Goal: Task Accomplishment & Management: Use online tool/utility

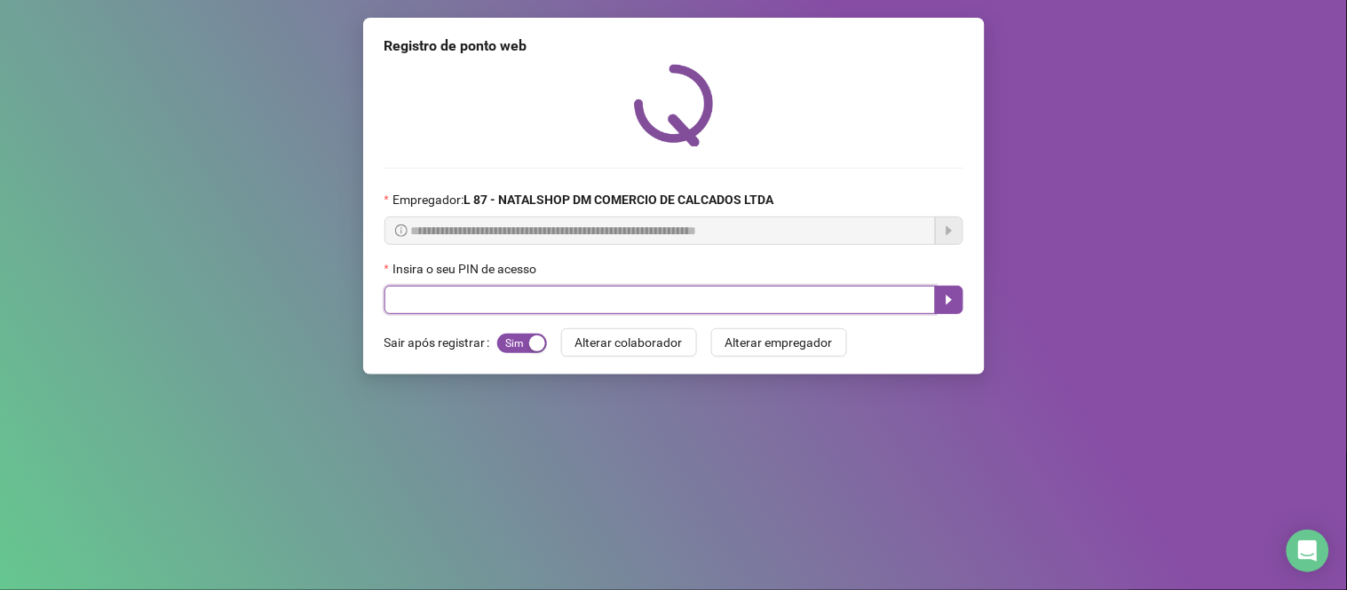
click at [456, 311] on input "text" at bounding box center [659, 300] width 551 height 28
type input "*"
type input "*****"
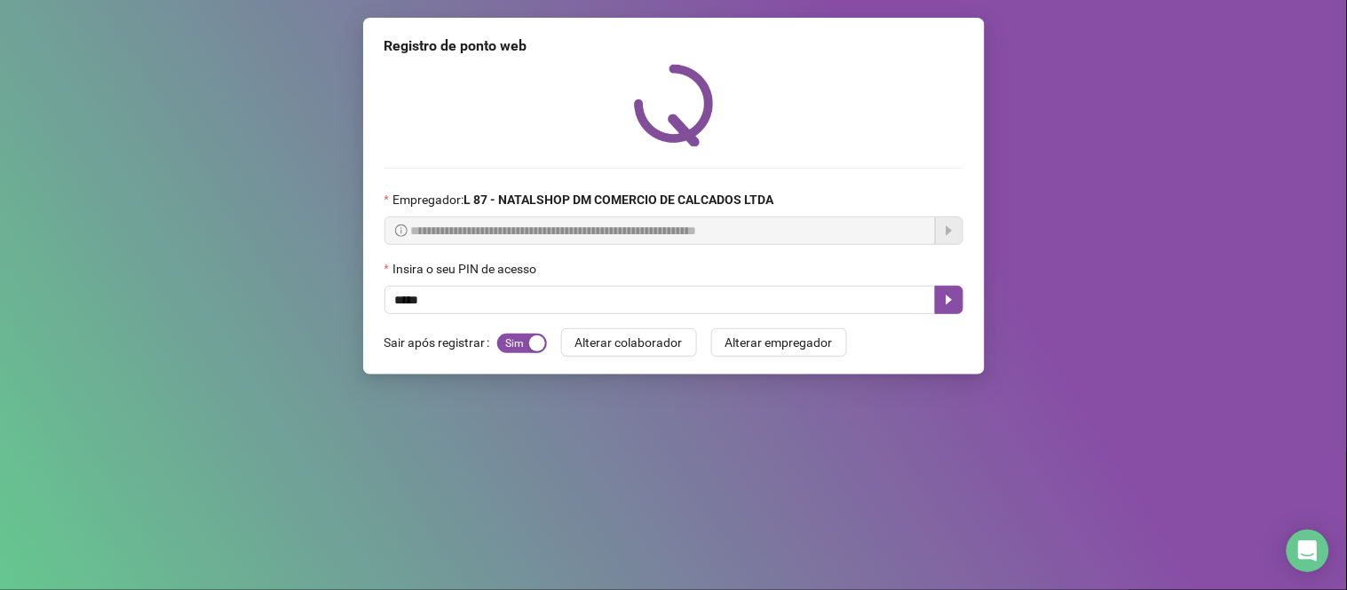
click at [963, 304] on div "**********" at bounding box center [673, 196] width 621 height 357
click at [944, 306] on icon "caret-right" at bounding box center [949, 300] width 14 height 14
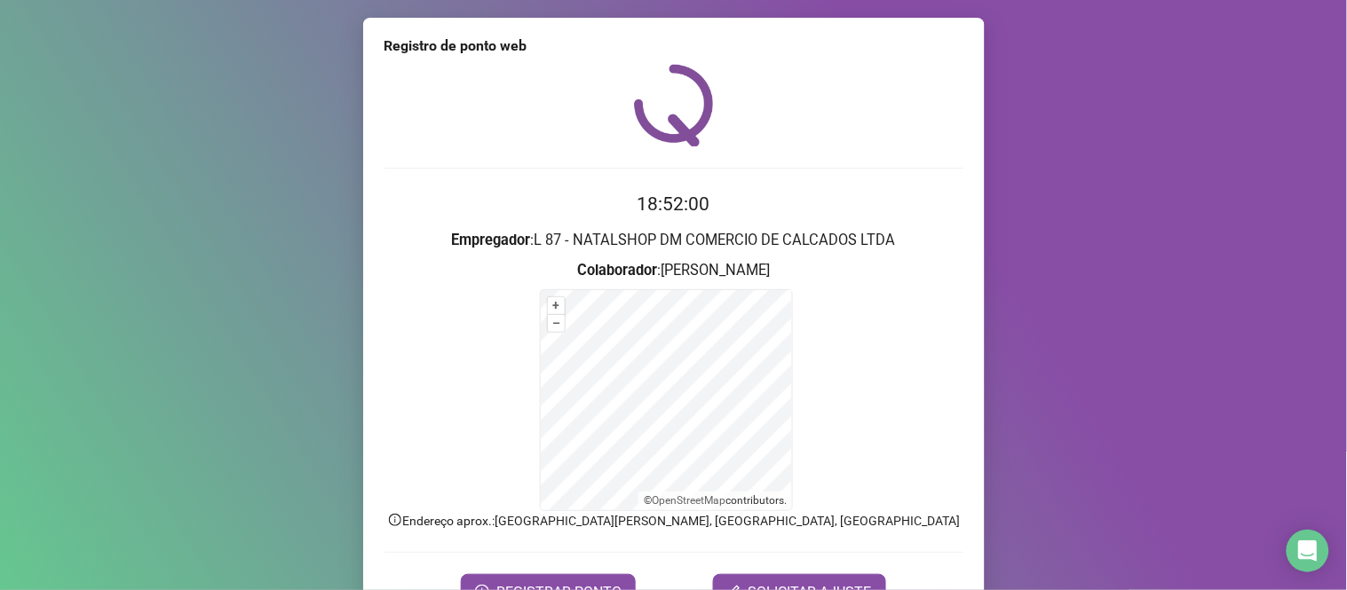
scroll to position [96, 0]
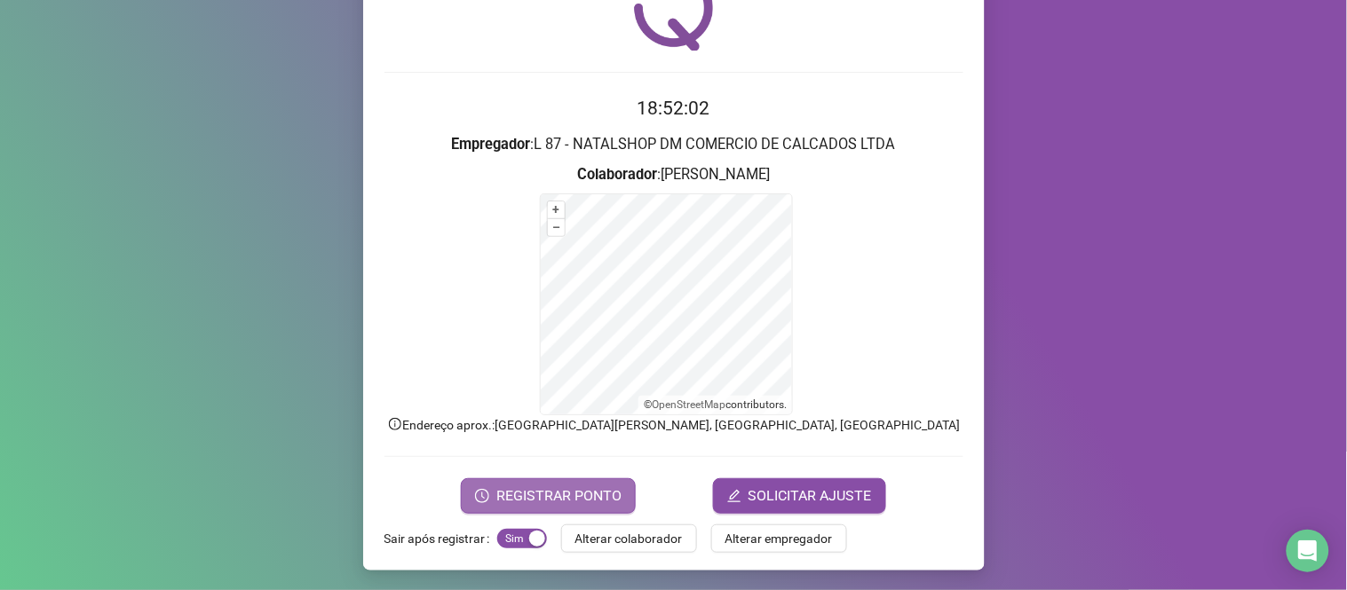
click at [569, 494] on span "REGISTRAR PONTO" at bounding box center [558, 496] width 125 height 21
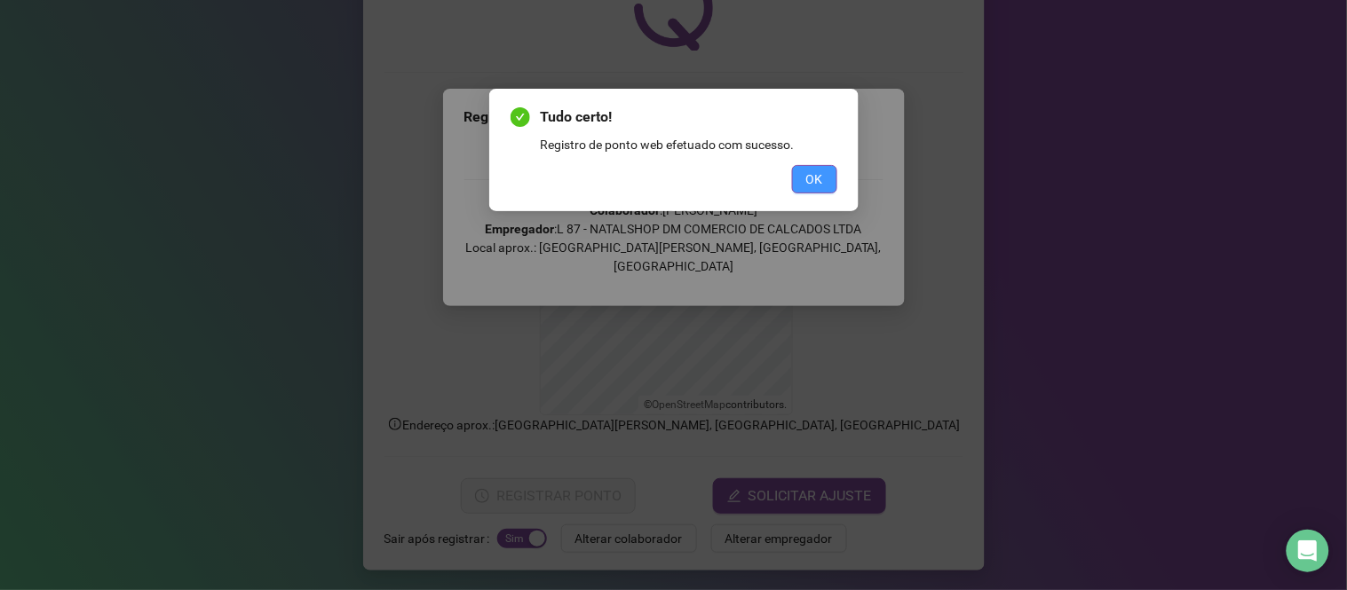
click at [823, 176] on button "OK" at bounding box center [814, 179] width 45 height 28
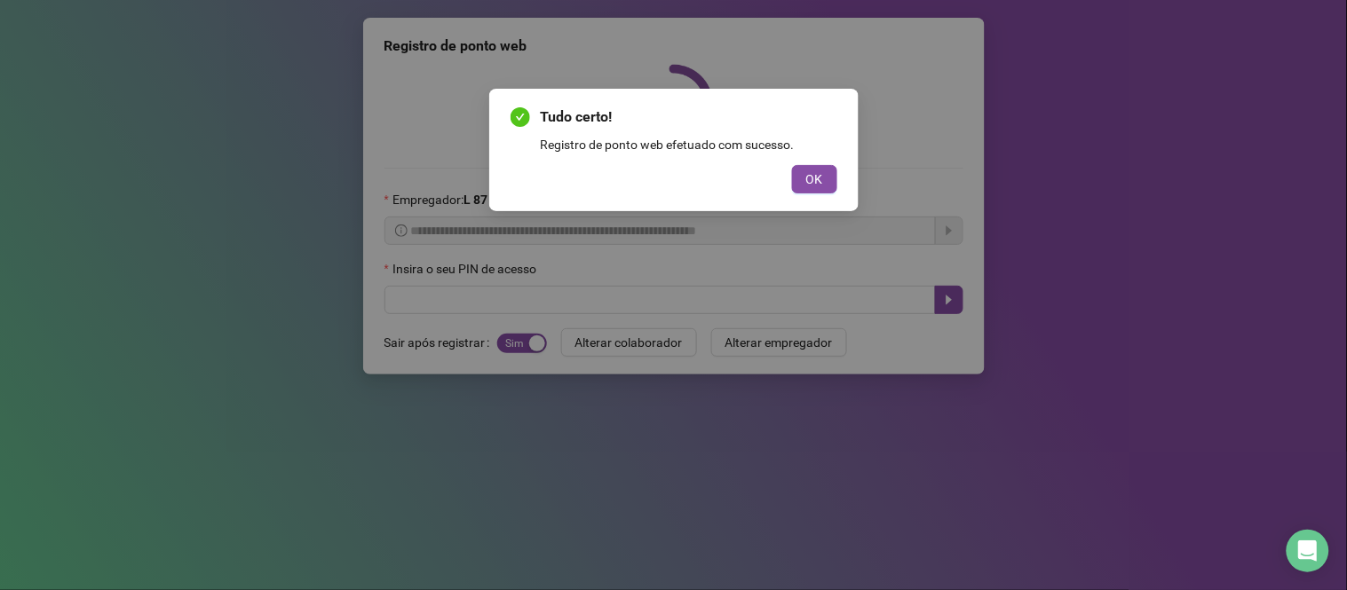
scroll to position [0, 0]
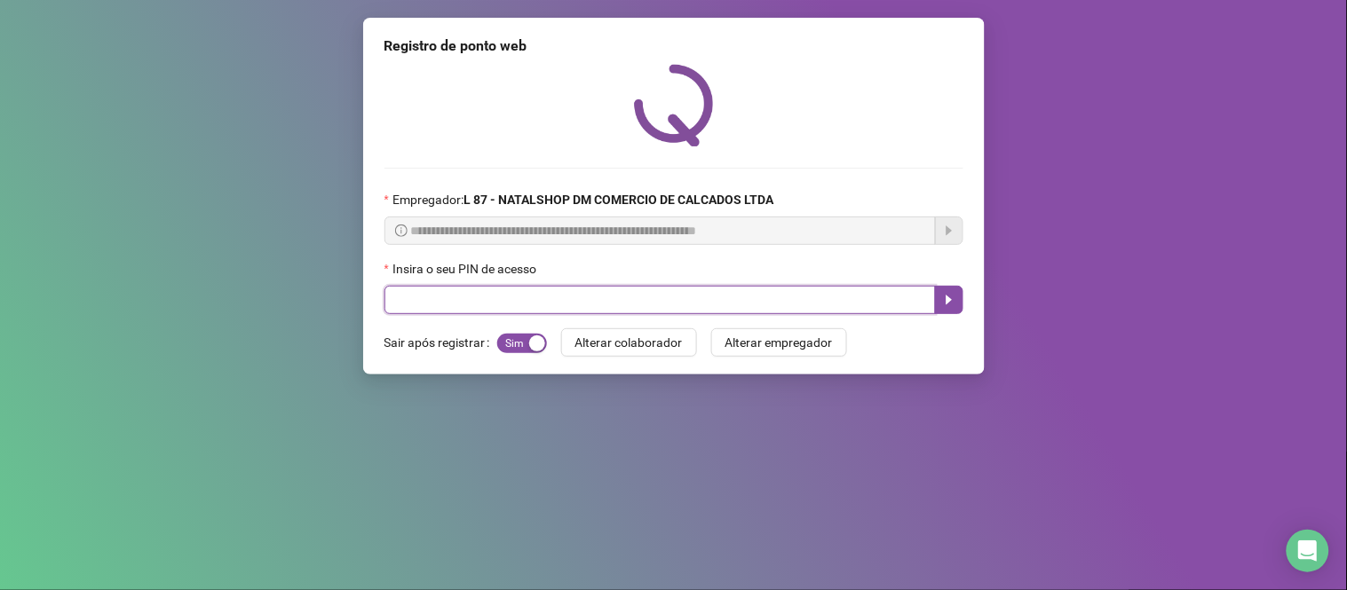
click at [698, 306] on input "text" at bounding box center [659, 300] width 551 height 28
type input "*****"
click at [952, 307] on icon "caret-right" at bounding box center [949, 300] width 14 height 14
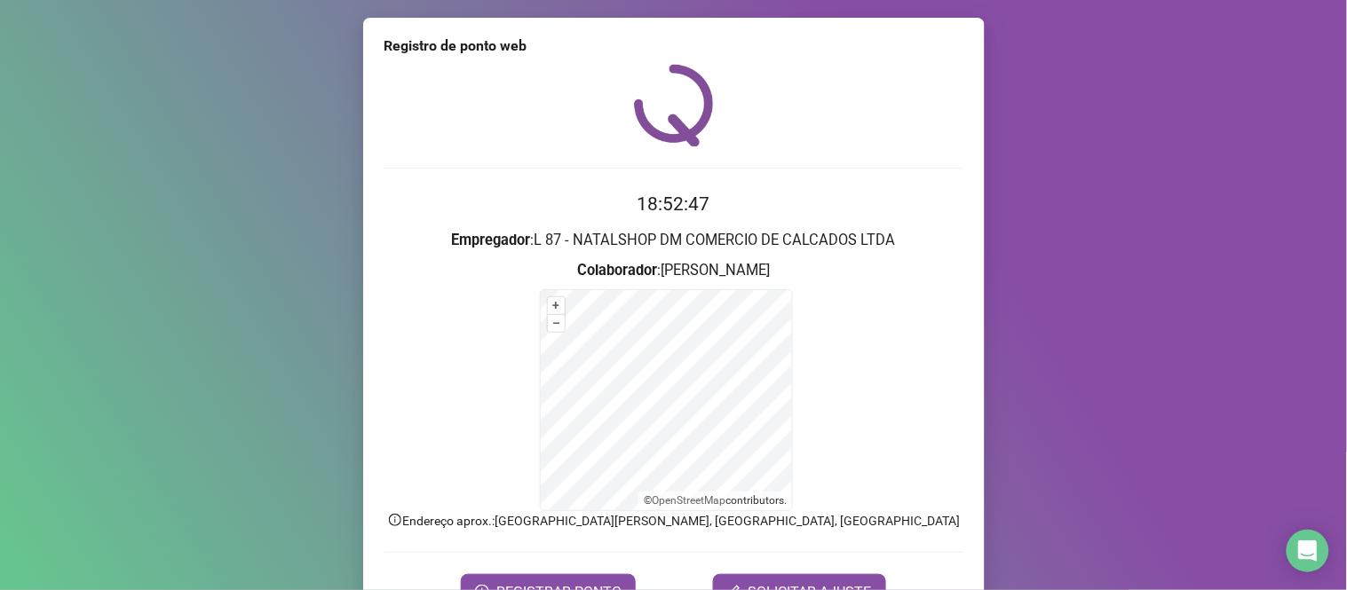
scroll to position [96, 0]
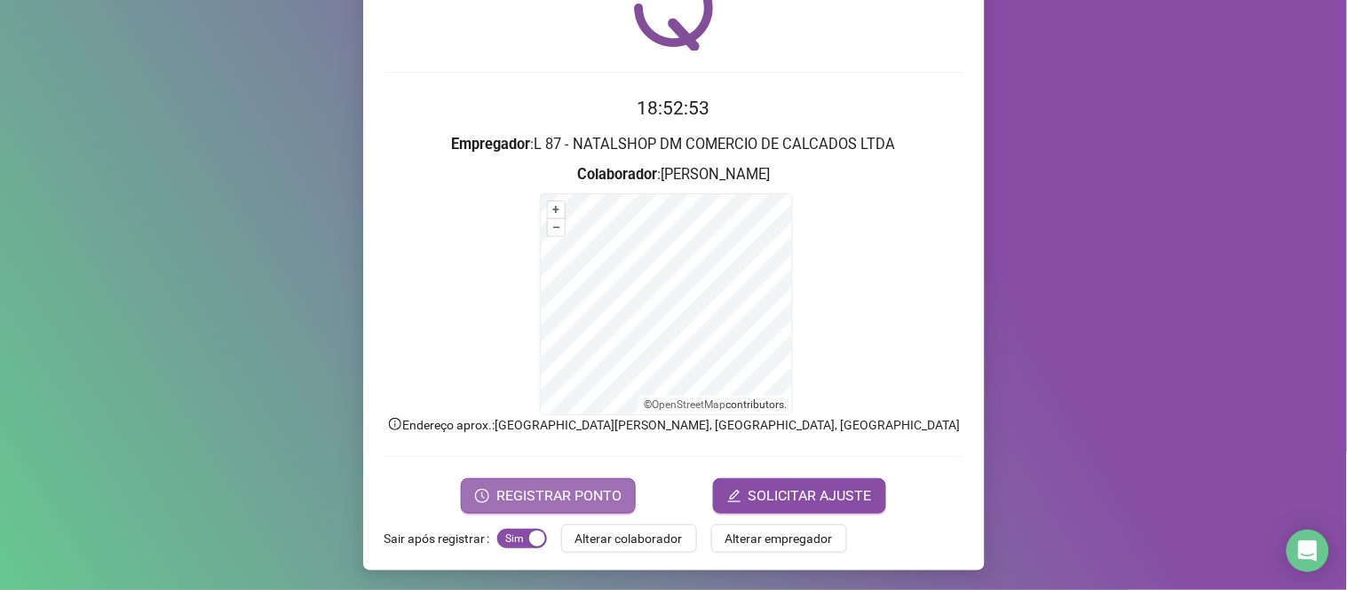
click at [588, 486] on span "REGISTRAR PONTO" at bounding box center [558, 496] width 125 height 21
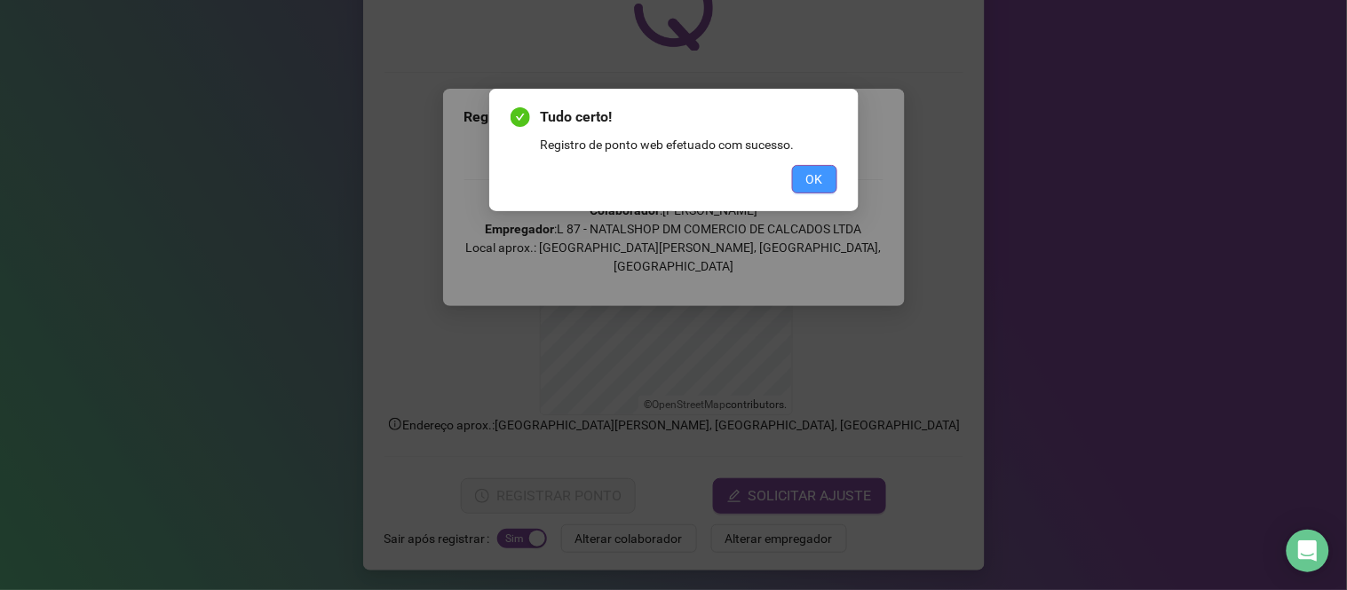
click at [801, 181] on button "OK" at bounding box center [814, 179] width 45 height 28
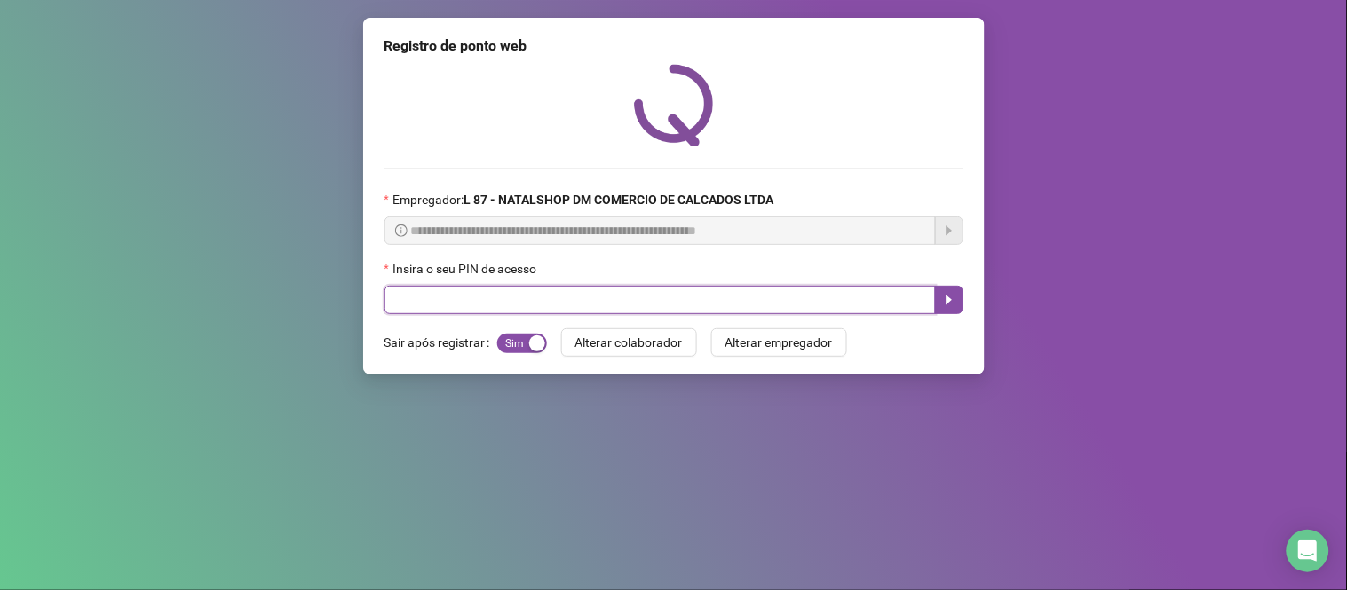
click at [741, 297] on input "text" at bounding box center [659, 300] width 551 height 28
